Goal: Task Accomplishment & Management: Use online tool/utility

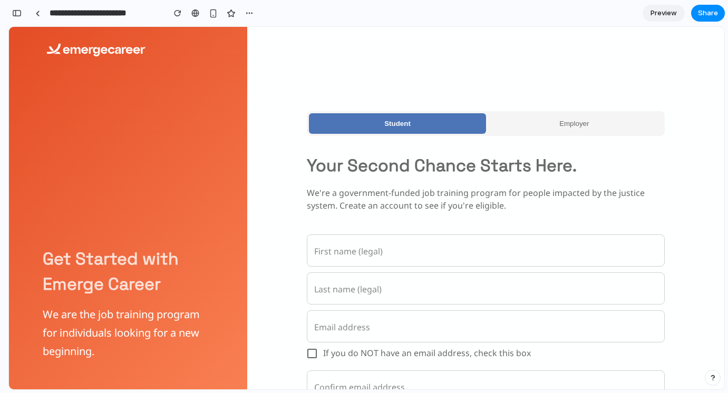
scroll to position [19263, 0]
click at [17, 7] on button "button" at bounding box center [16, 13] width 17 height 17
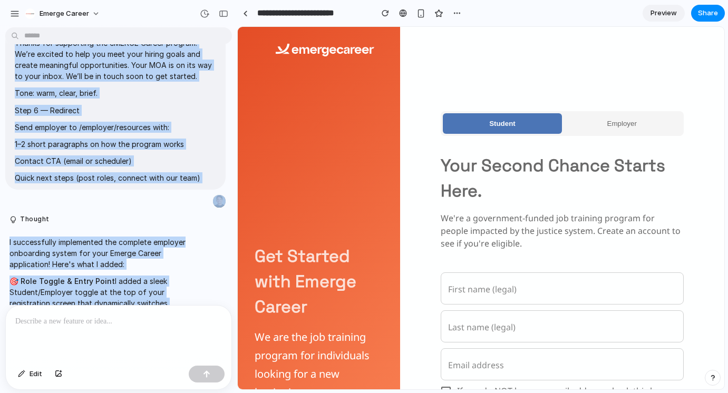
scroll to position [1851, 0]
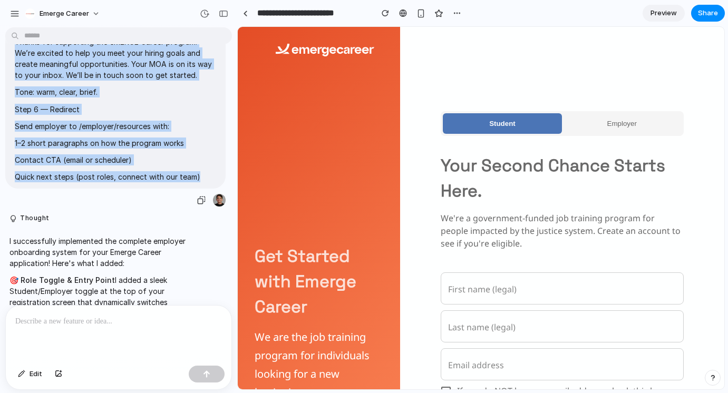
drag, startPoint x: 14, startPoint y: 109, endPoint x: 210, endPoint y: 163, distance: 203.0
copy span "Lore Ips do Sitametc adipiscing elit se doe temporin utlaboree dolo-ma aliq (en…"
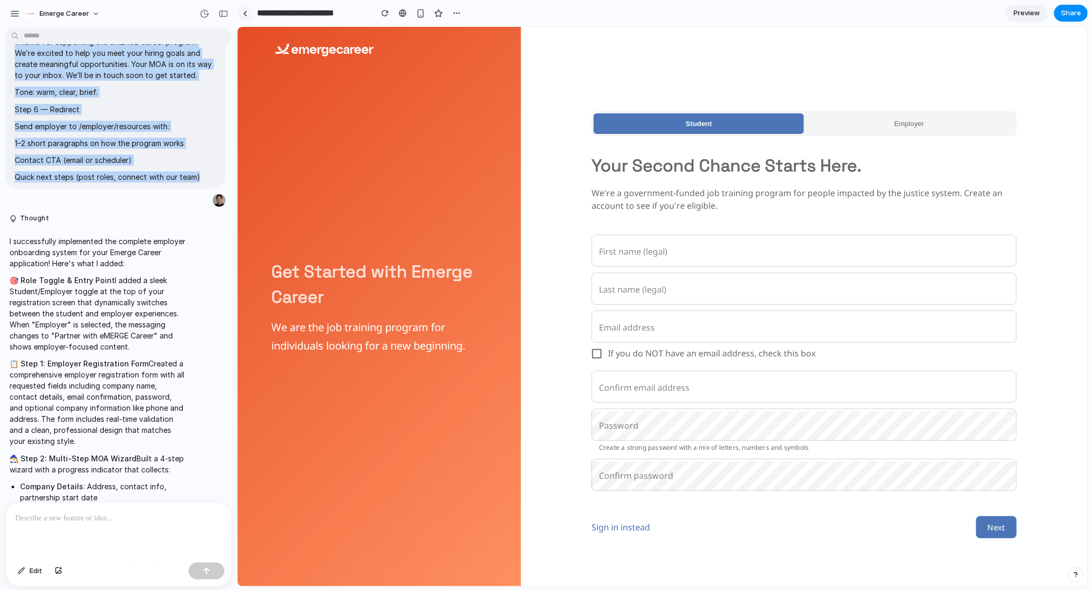
click at [243, 12] on div at bounding box center [245, 14] width 5 height 6
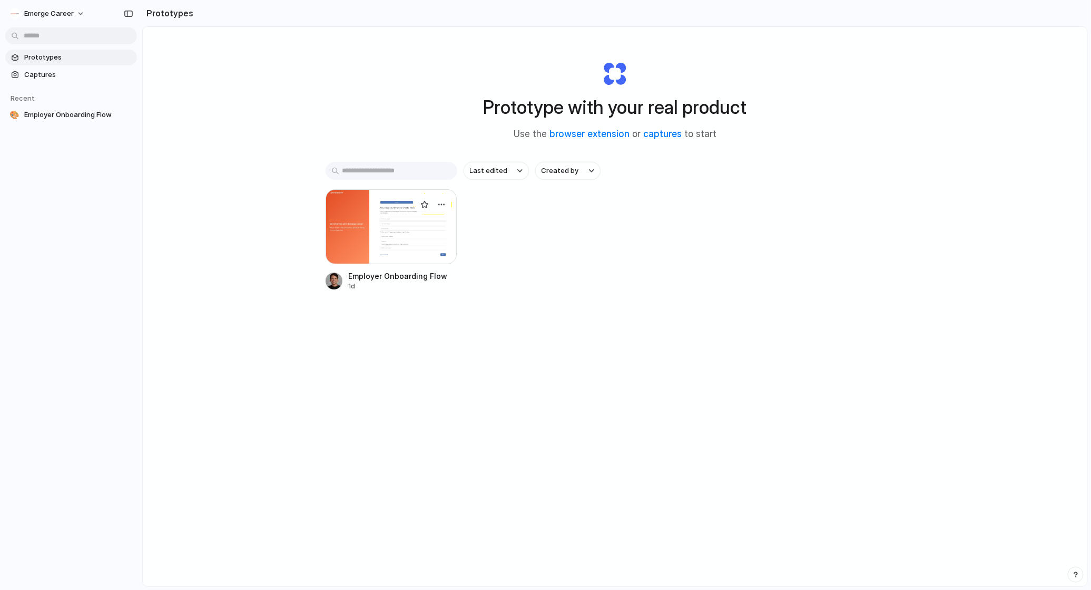
click at [371, 222] on div at bounding box center [392, 226] width 132 height 75
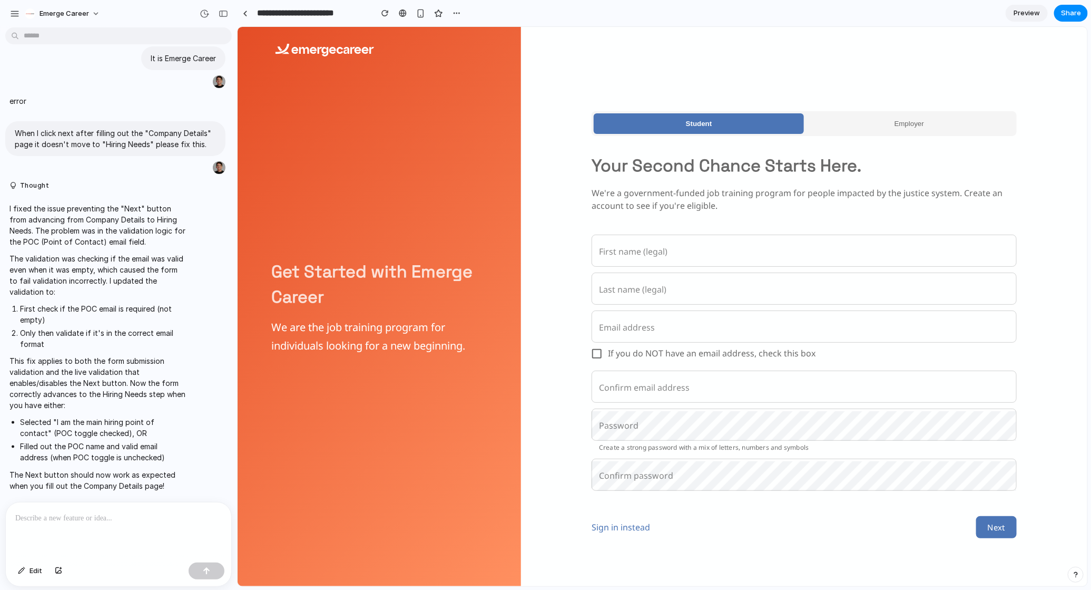
click at [727, 125] on button "Employer" at bounding box center [908, 123] width 210 height 21
